Goal: Transaction & Acquisition: Register for event/course

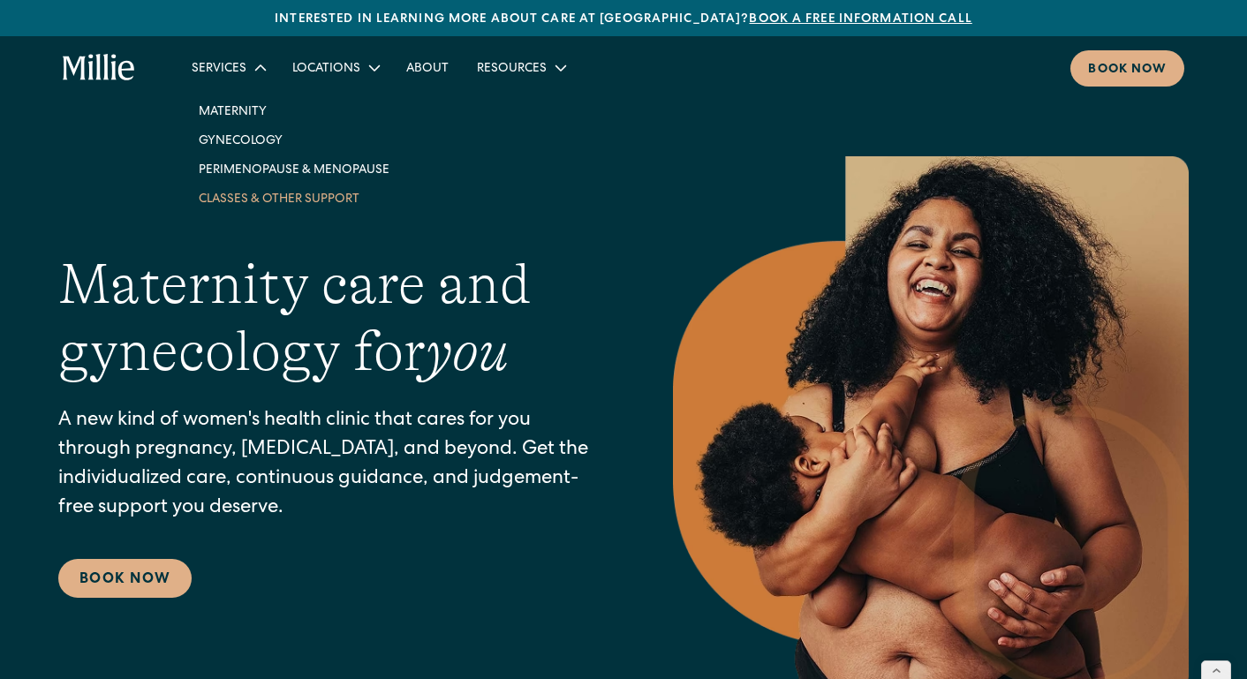
drag, startPoint x: 242, startPoint y: 69, endPoint x: 238, endPoint y: 202, distance: 133.4
click at [238, 82] on div "Services Maternity Gynecology Perimenopause & Menopause Classes & Other Support" at bounding box center [227, 67] width 101 height 29
click at [238, 202] on link "Classes & Other Support" at bounding box center [294, 198] width 219 height 29
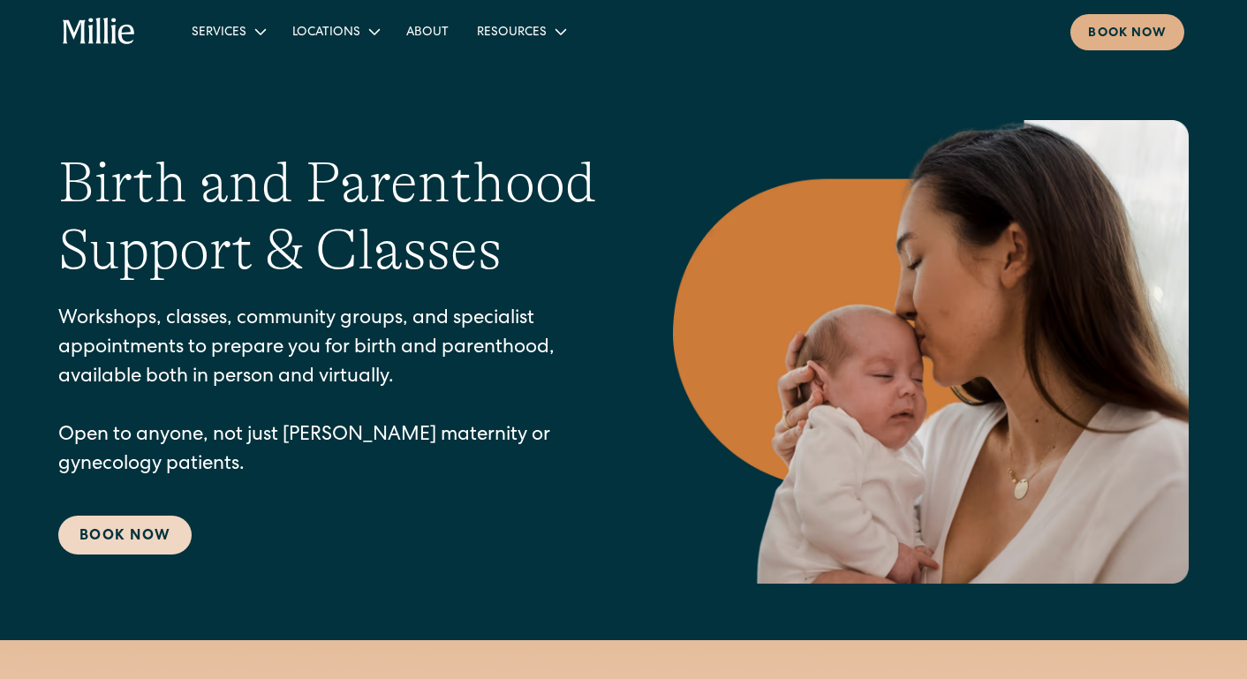
click at [159, 520] on link "Book Now" at bounding box center [124, 535] width 133 height 39
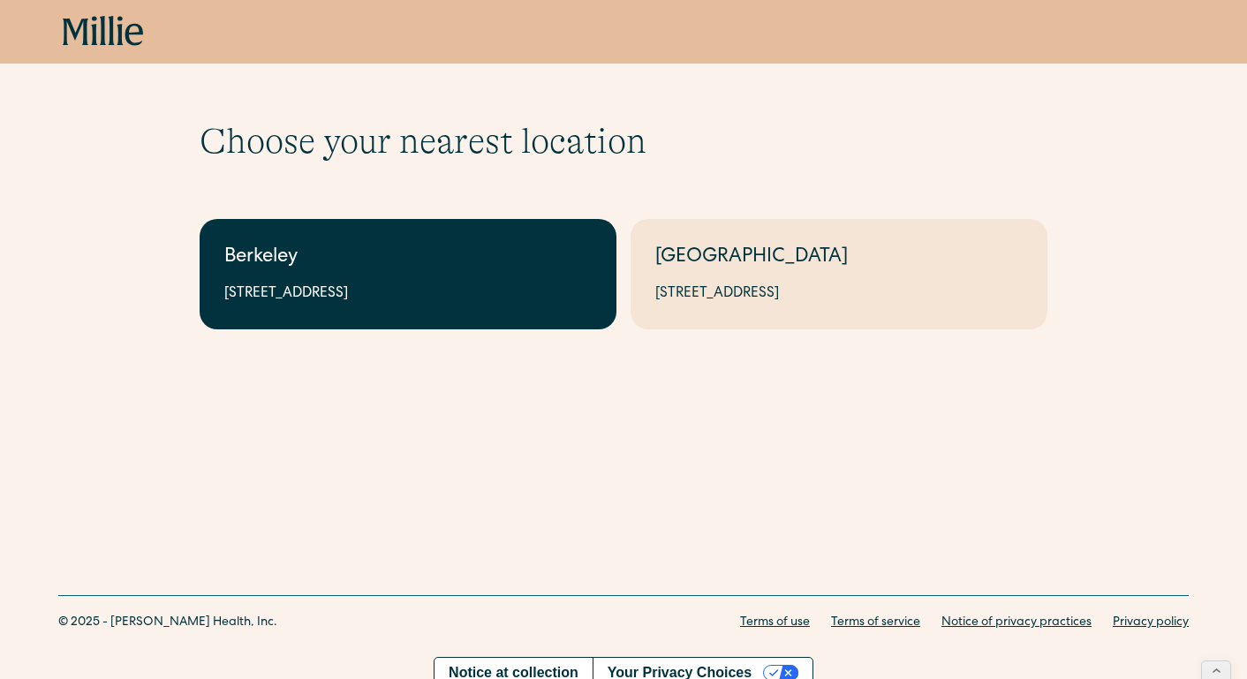
click at [553, 263] on div "Berkeley" at bounding box center [407, 258] width 367 height 29
click at [351, 251] on div "Berkeley" at bounding box center [407, 258] width 367 height 29
click at [427, 288] on div "2999 Regent St, Suite 524, Berkeley, CA 94705" at bounding box center [407, 293] width 367 height 21
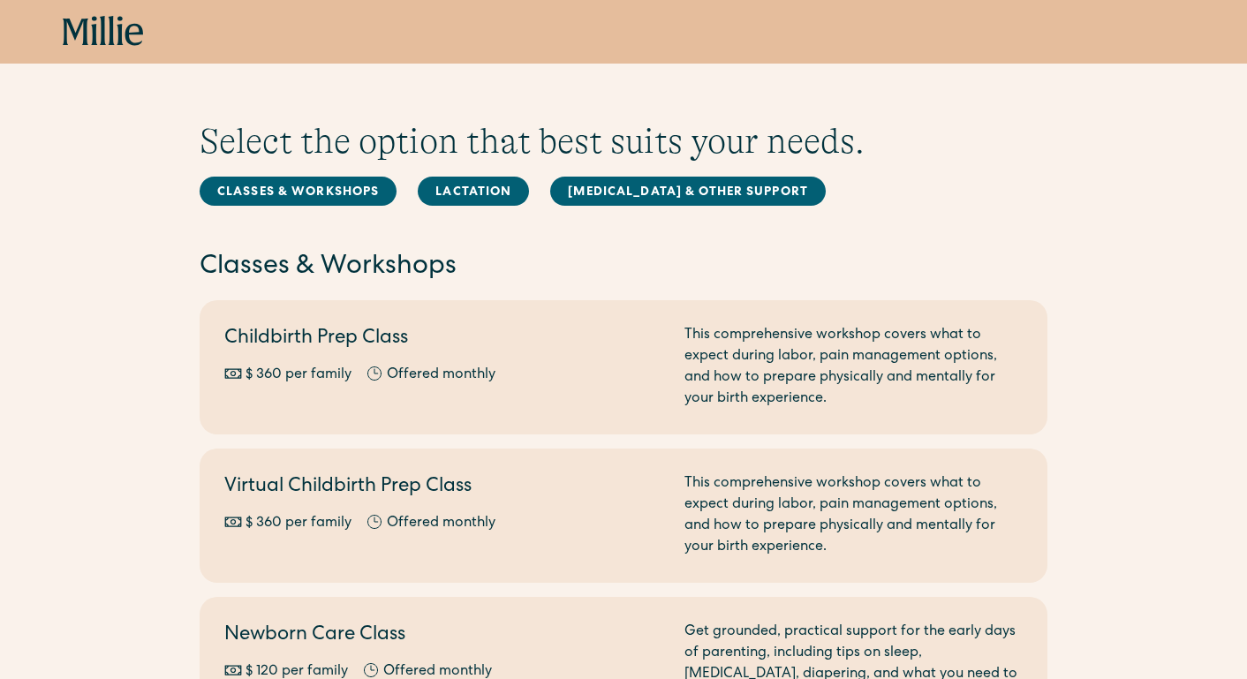
click at [360, 281] on h2 "Classes & Workshops" at bounding box center [624, 267] width 848 height 37
drag, startPoint x: 0, startPoint y: 0, endPoint x: 443, endPoint y: 251, distance: 509.2
click at [452, 247] on div "Classes & Workshops Berkeley Childbirth Prep Class $ 360 per family Offered mon…" at bounding box center [624, 589] width 848 height 962
click at [435, 258] on h2 "Classes & Workshops" at bounding box center [624, 267] width 848 height 37
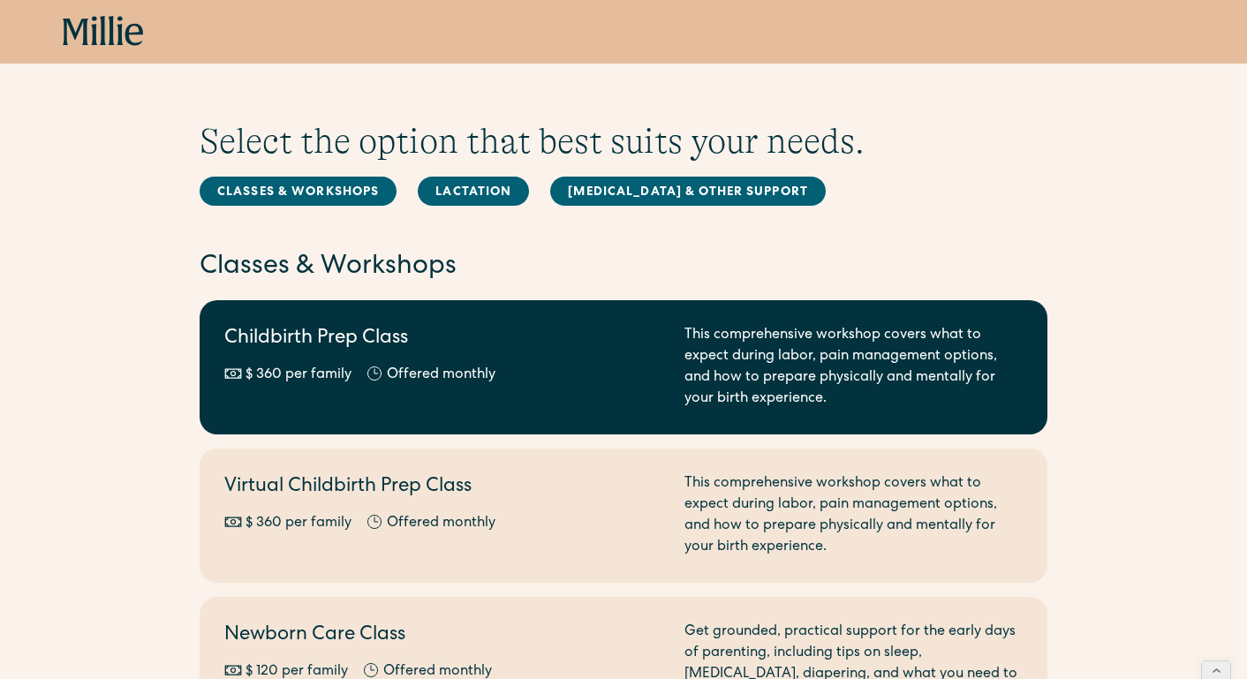
click at [392, 333] on h2 "Childbirth Prep Class" at bounding box center [443, 339] width 439 height 29
